Goal: Information Seeking & Learning: Learn about a topic

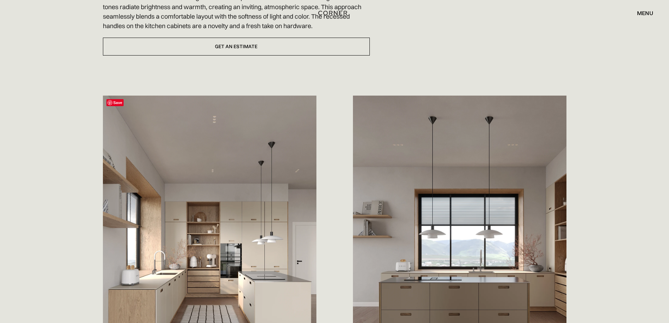
scroll to position [246, 0]
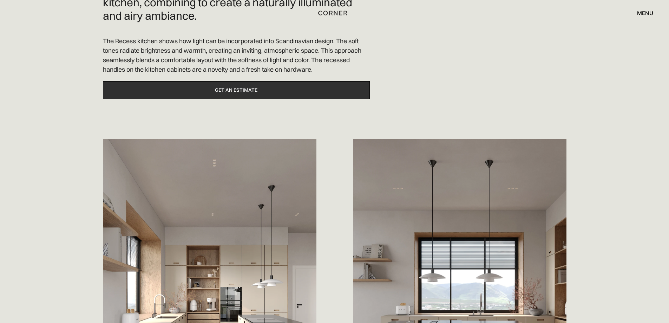
click at [231, 88] on link "Get an estimate" at bounding box center [236, 90] width 267 height 18
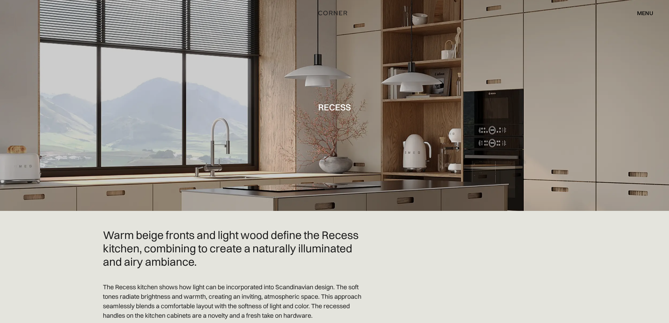
click at [338, 105] on h1 "Recess" at bounding box center [334, 106] width 33 height 9
click at [640, 12] on div "menu" at bounding box center [645, 13] width 16 height 6
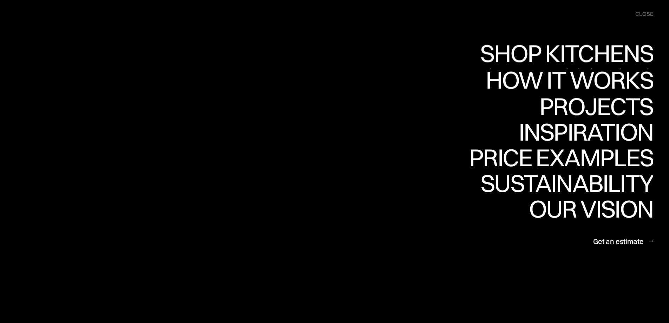
scroll to position [176, 0]
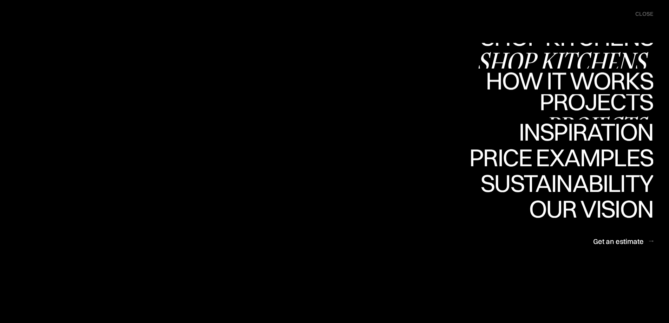
click at [581, 106] on div "Projects" at bounding box center [596, 101] width 114 height 25
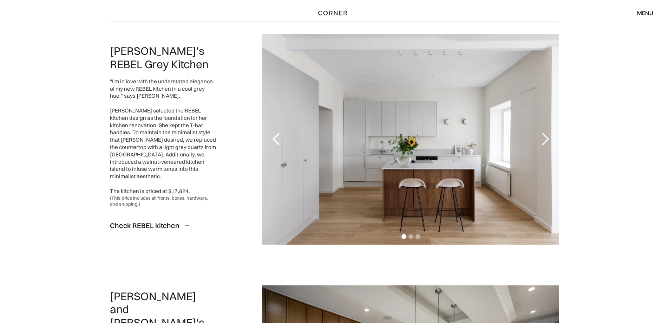
scroll to position [70, 0]
click at [548, 137] on div "next slide" at bounding box center [545, 139] width 14 height 14
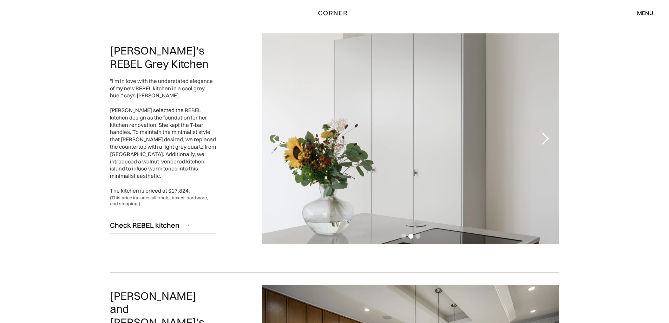
click at [280, 134] on div "previous slide" at bounding box center [276, 139] width 14 height 14
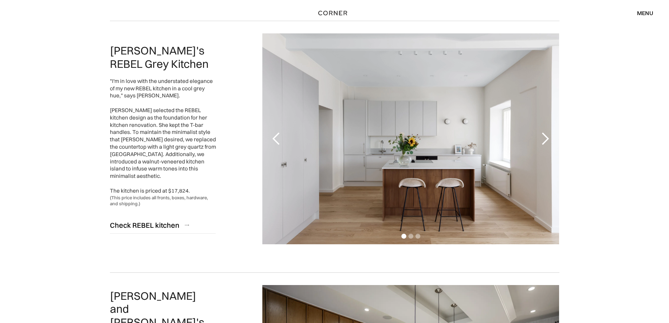
click at [302, 88] on div "1 of 3" at bounding box center [410, 138] width 297 height 211
click at [390, 124] on div "1 of 3" at bounding box center [410, 138] width 297 height 211
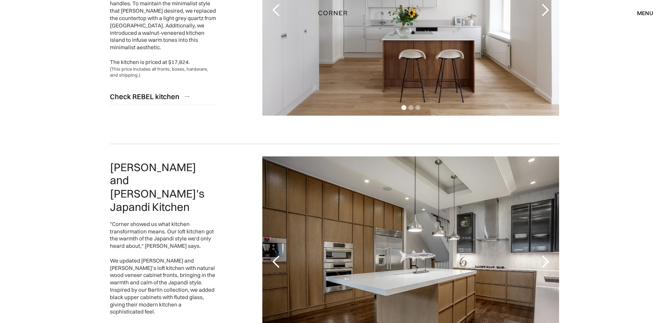
scroll to position [105, 0]
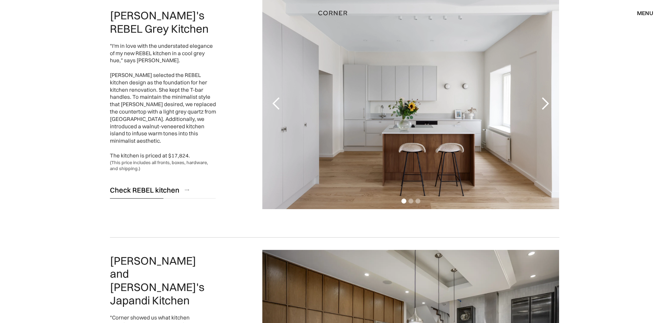
click at [156, 185] on div "Check REBEL kitchen" at bounding box center [145, 189] width 70 height 9
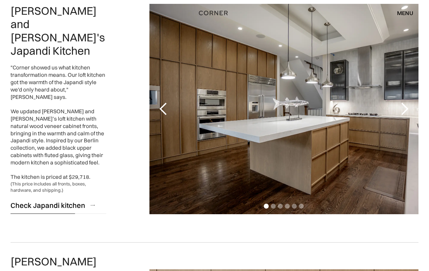
click at [72, 201] on div "Check Japandi kitchen" at bounding box center [48, 205] width 75 height 9
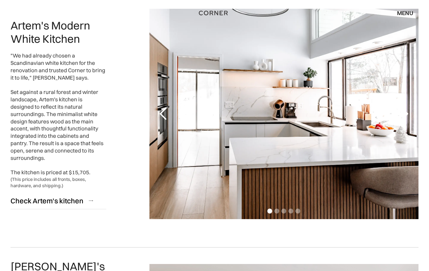
scroll to position [878, 0]
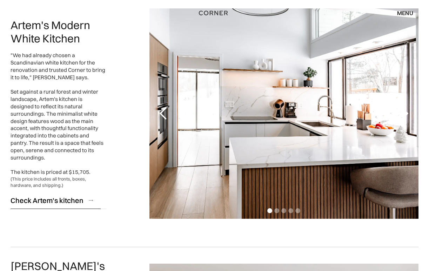
click at [59, 196] on div "Check Artem's kitchen" at bounding box center [47, 200] width 73 height 9
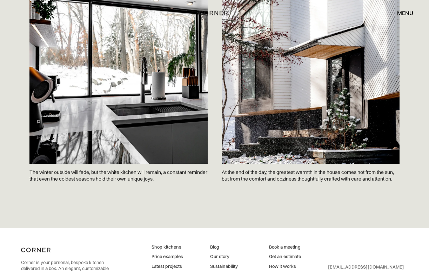
scroll to position [2114, 0]
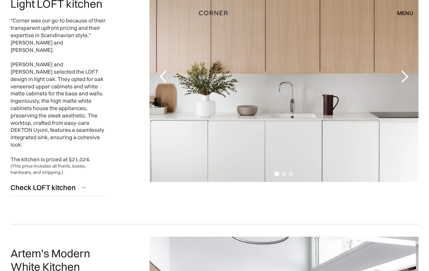
scroll to position [650, 0]
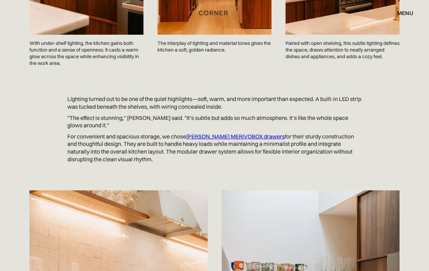
scroll to position [1366, 0]
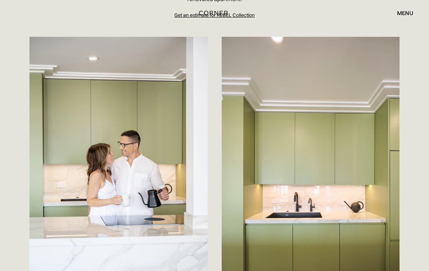
scroll to position [105, 0]
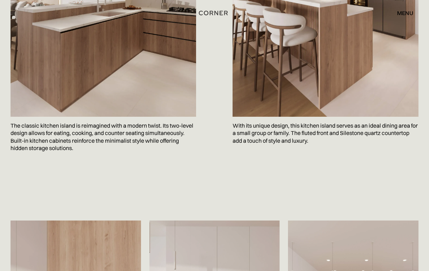
scroll to position [1229, 0]
